Goal: Use online tool/utility

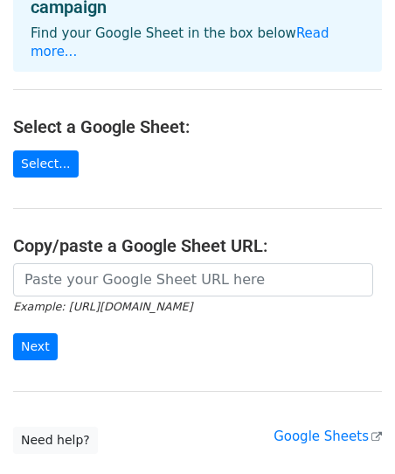
scroll to position [122, 0]
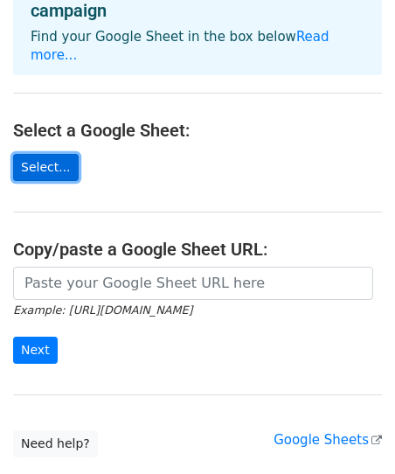
click at [45, 157] on link "Select..." at bounding box center [46, 167] width 66 height 27
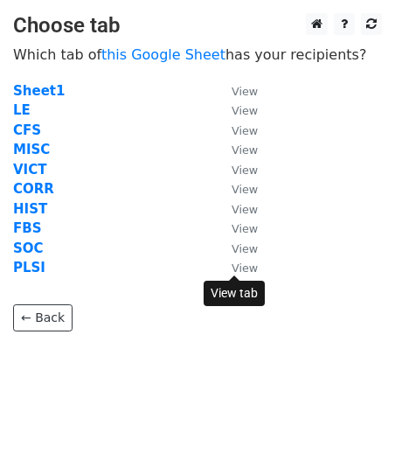
click at [243, 270] on small "View" at bounding box center [245, 267] width 26 height 13
click at [31, 268] on strong "PLSI" at bounding box center [29, 268] width 32 height 16
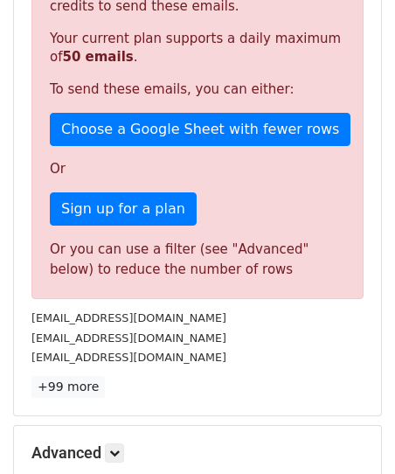
scroll to position [432, 0]
